Goal: Task Accomplishment & Management: Use online tool/utility

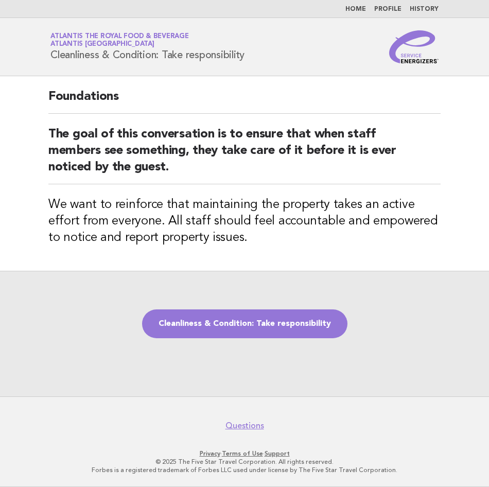
click at [154, 320] on link "Cleanliness & Condition: Take responsibility" at bounding box center [244, 323] width 205 height 29
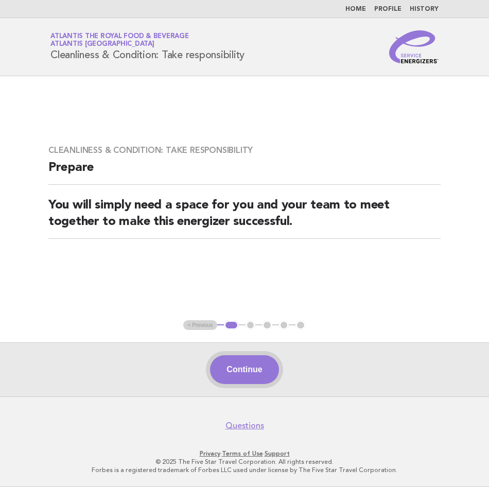
click at [235, 372] on button "Continue" at bounding box center [244, 369] width 68 height 29
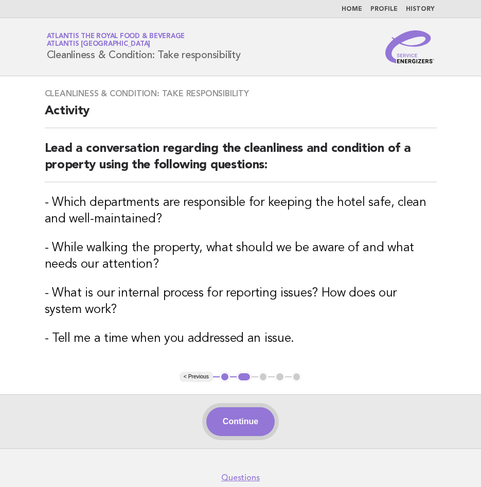
click at [221, 415] on button "Continue" at bounding box center [240, 421] width 68 height 29
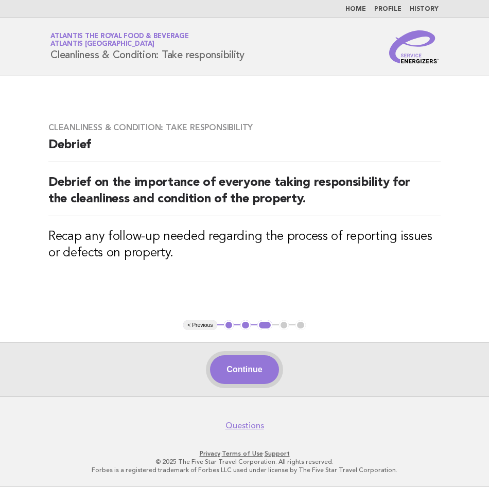
click at [249, 366] on button "Continue" at bounding box center [244, 369] width 68 height 29
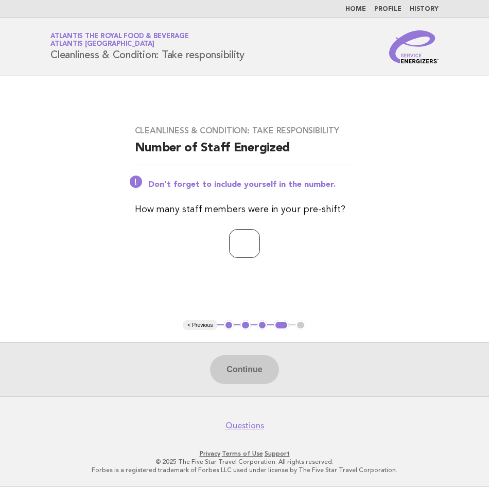
click at [248, 256] on input "number" at bounding box center [244, 243] width 31 height 29
type input "*"
click at [244, 386] on div "Continue" at bounding box center [244, 369] width 489 height 54
click at [245, 374] on button "Continue" at bounding box center [244, 369] width 68 height 29
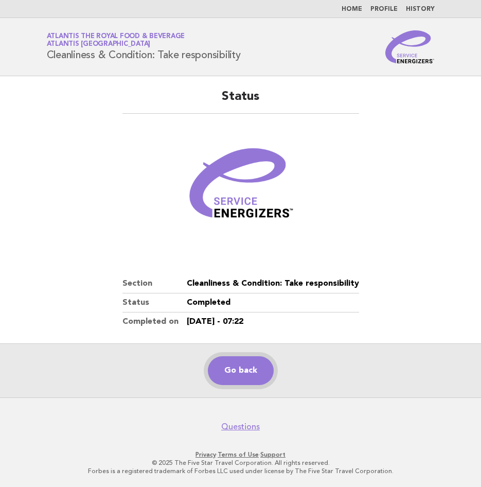
click at [236, 361] on link "Go back" at bounding box center [241, 370] width 66 height 29
